Goal: Information Seeking & Learning: Learn about a topic

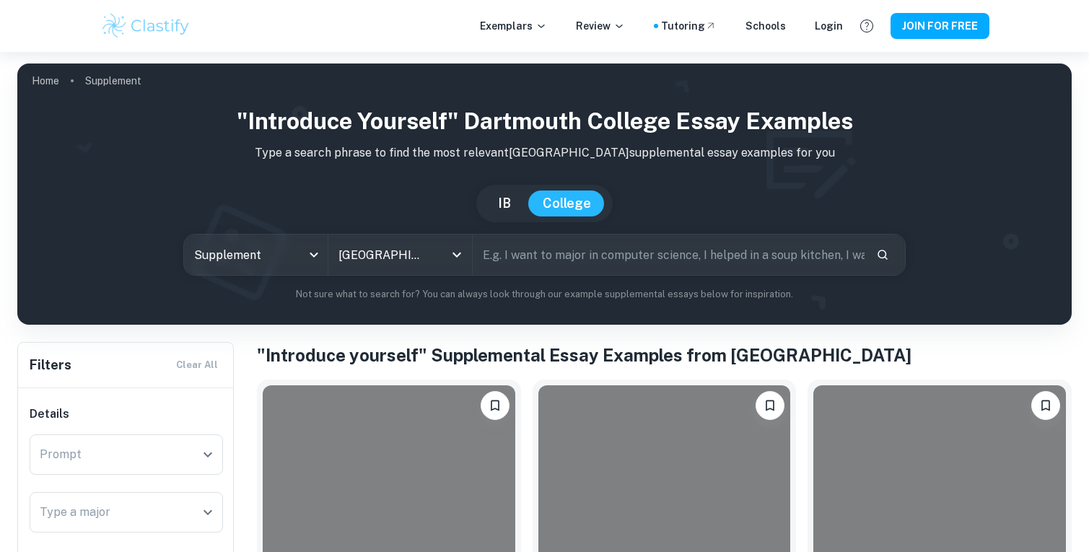
scroll to position [281, 0]
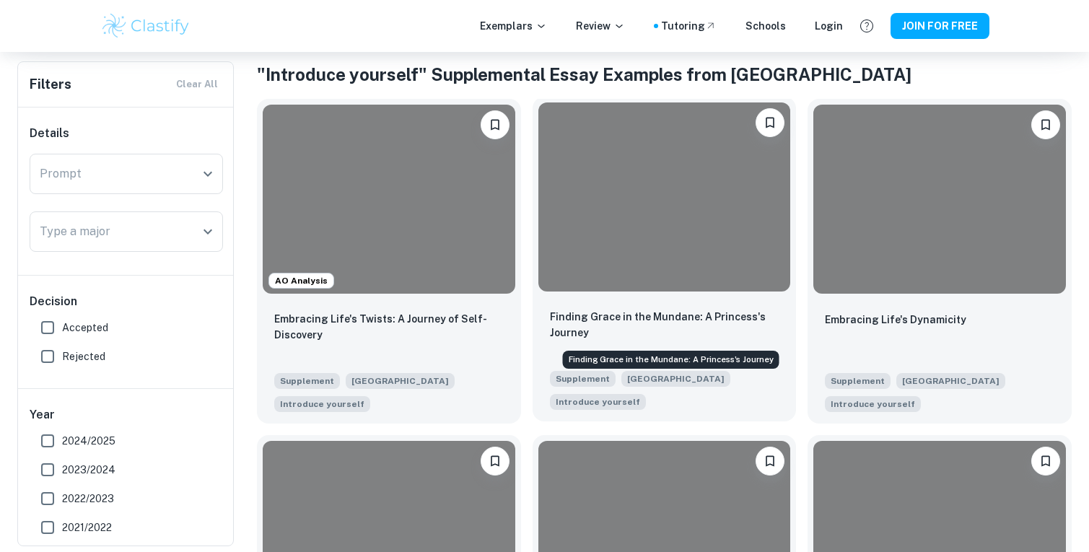
click at [580, 326] on p "Finding Grace in the Mundane: A Princess's Journey" at bounding box center [665, 325] width 230 height 32
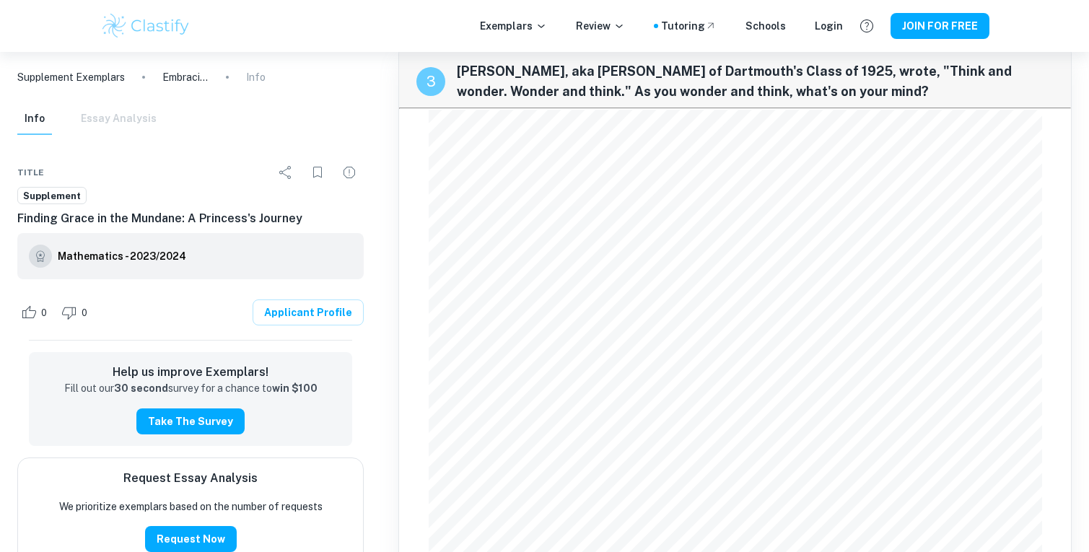
scroll to position [967, 0]
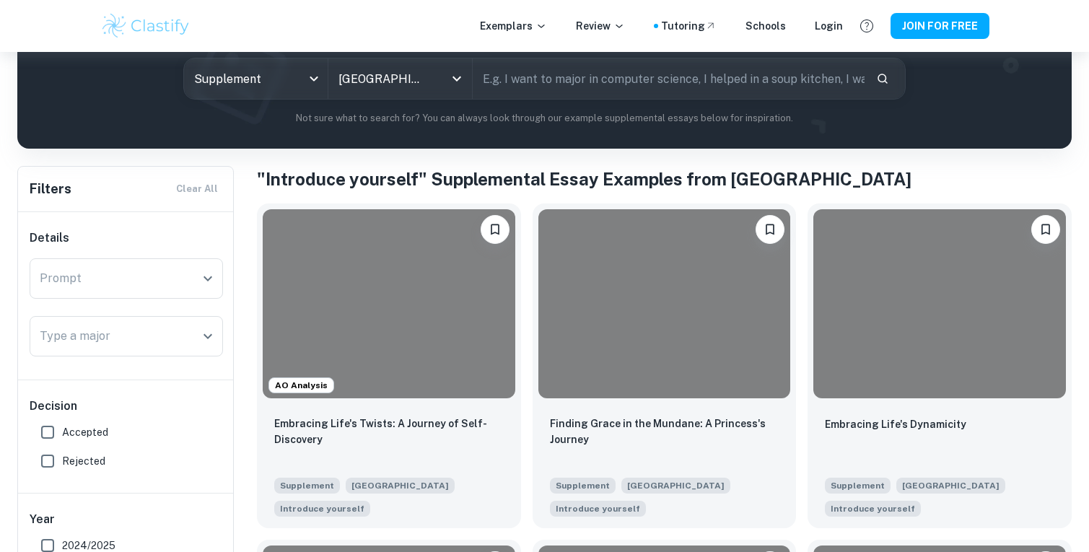
scroll to position [282, 0]
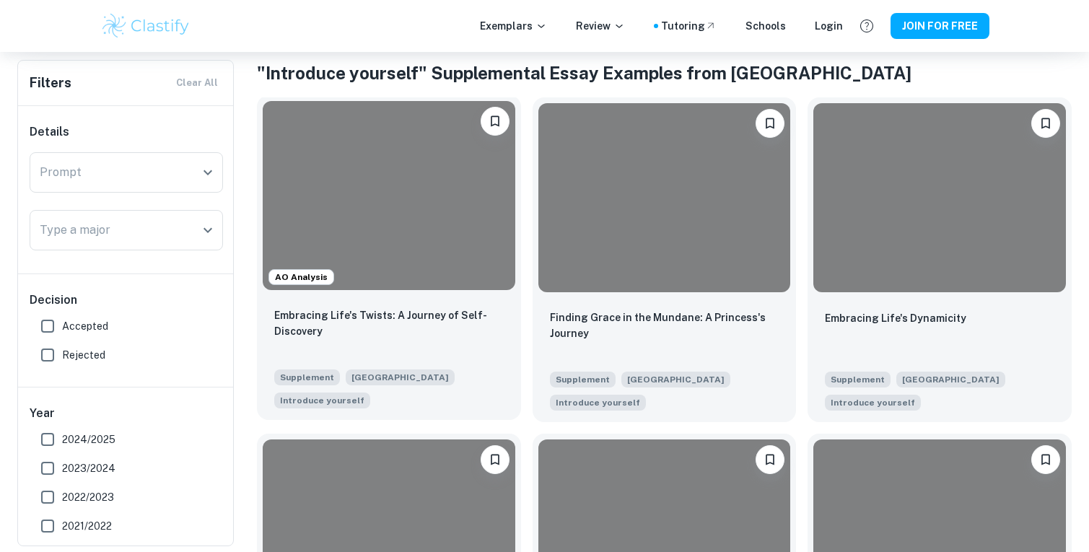
click at [416, 336] on p "Embracing Life's Twists: A Journey of Self-Discovery" at bounding box center [389, 323] width 230 height 32
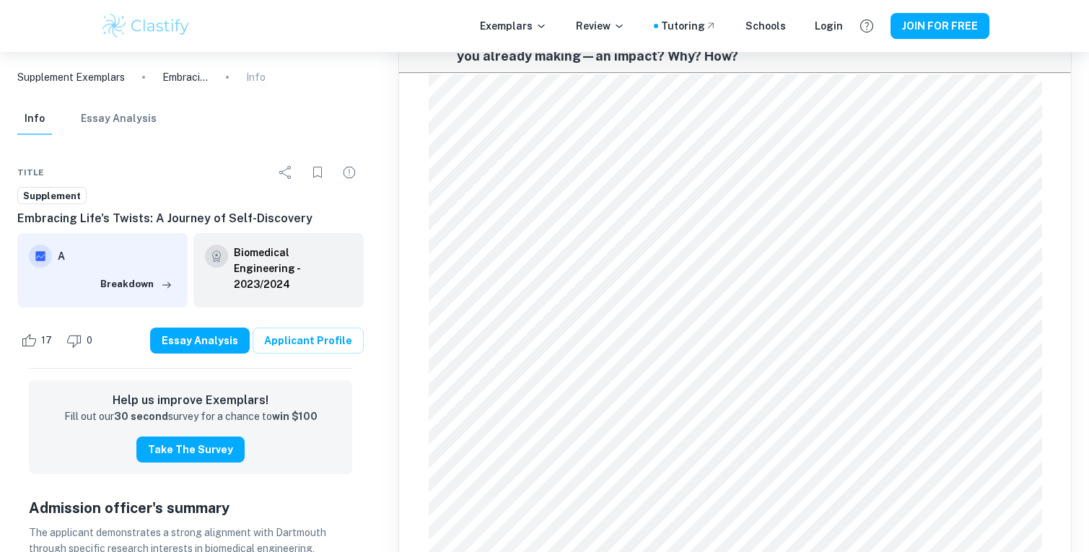
scroll to position [1053, 0]
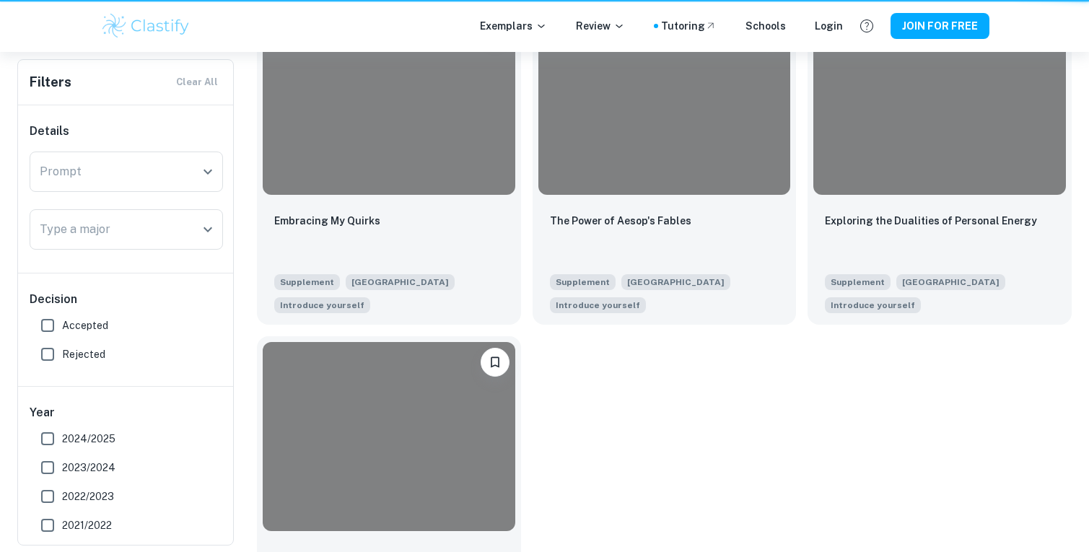
scroll to position [282, 0]
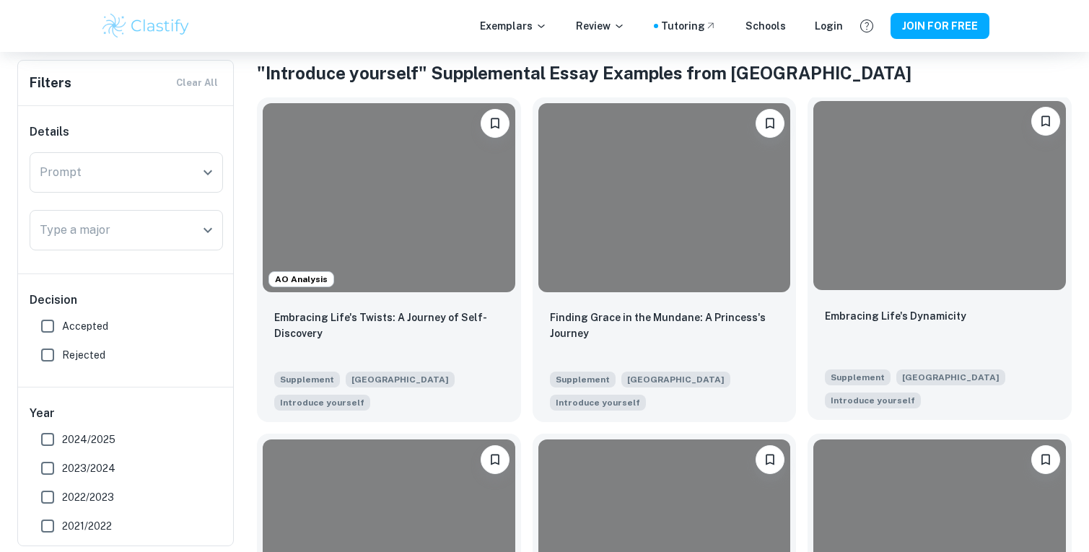
click at [940, 302] on div "Embracing Life's Dynamicity Supplement Dartmouth College Introduce yourself" at bounding box center [940, 358] width 264 height 124
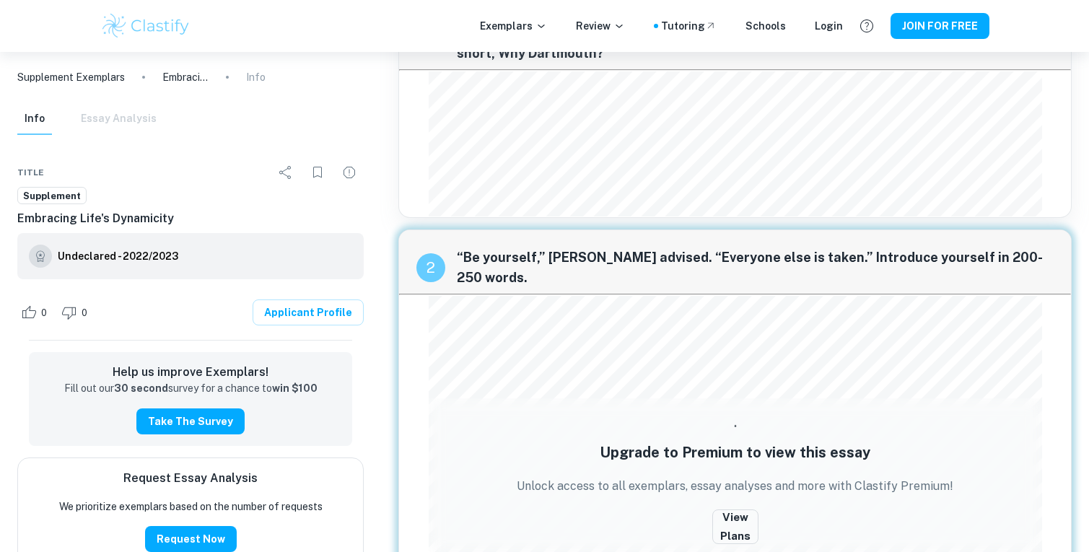
scroll to position [209, 0]
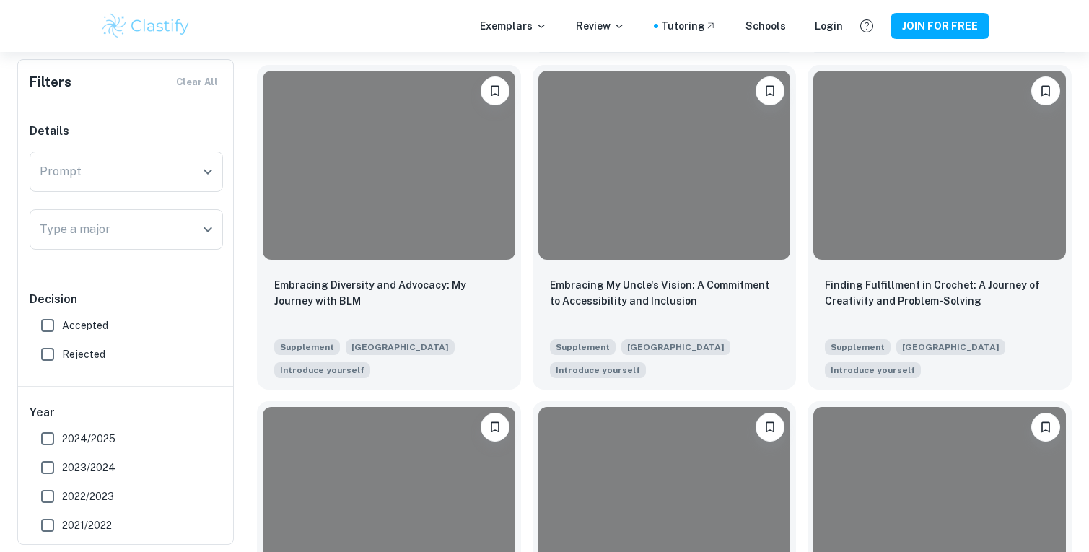
scroll to position [684, 0]
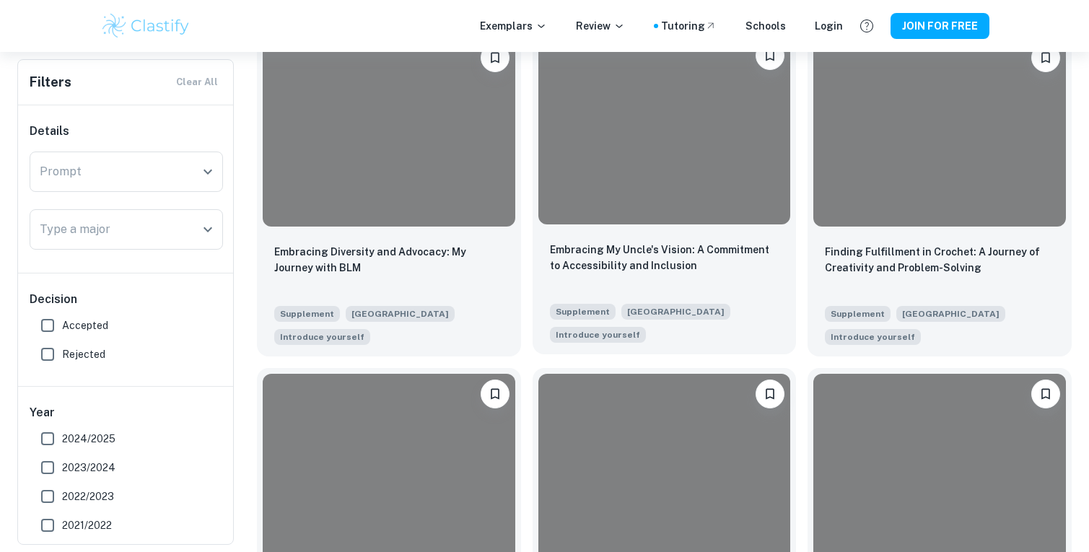
click at [591, 287] on div "Embracing My Uncle's Vision: A Commitment to Accessibility and Inclusion" at bounding box center [665, 266] width 230 height 49
